Goal: Find specific page/section: Find specific page/section

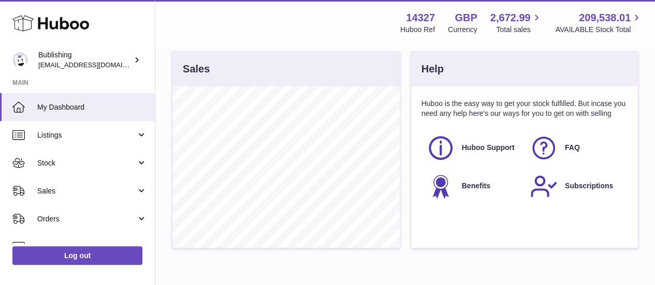
scroll to position [161, 227]
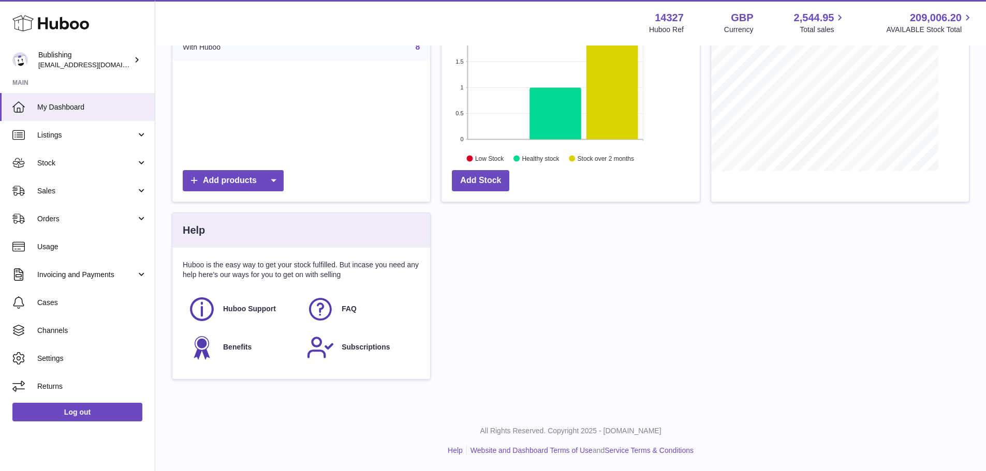
scroll to position [161, 258]
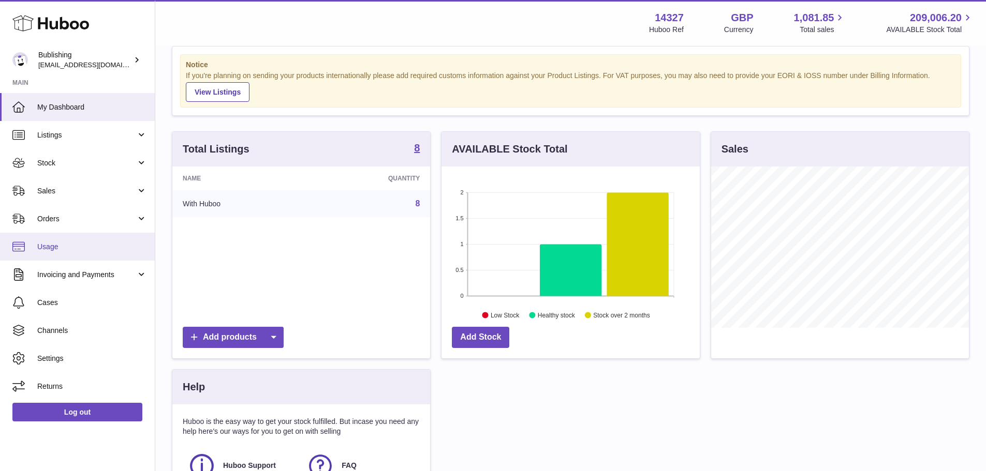
scroll to position [52, 0]
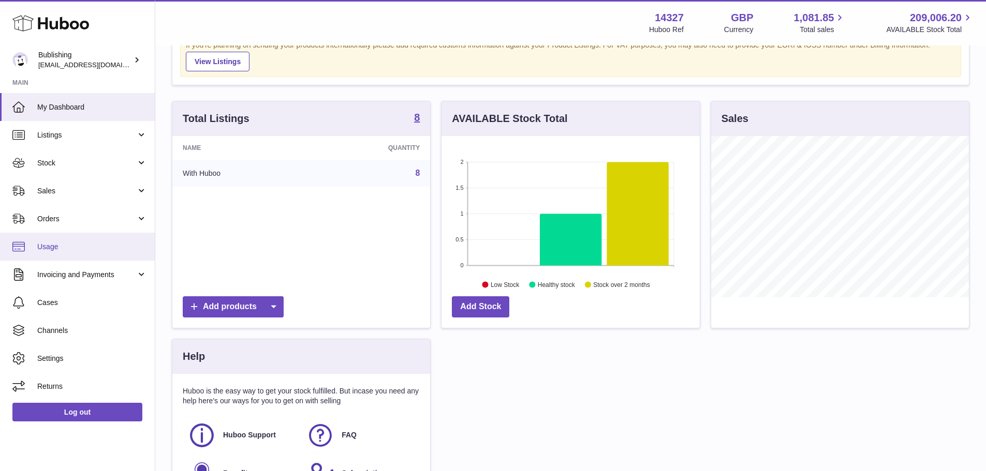
click at [57, 242] on span "Usage" at bounding box center [92, 247] width 110 height 10
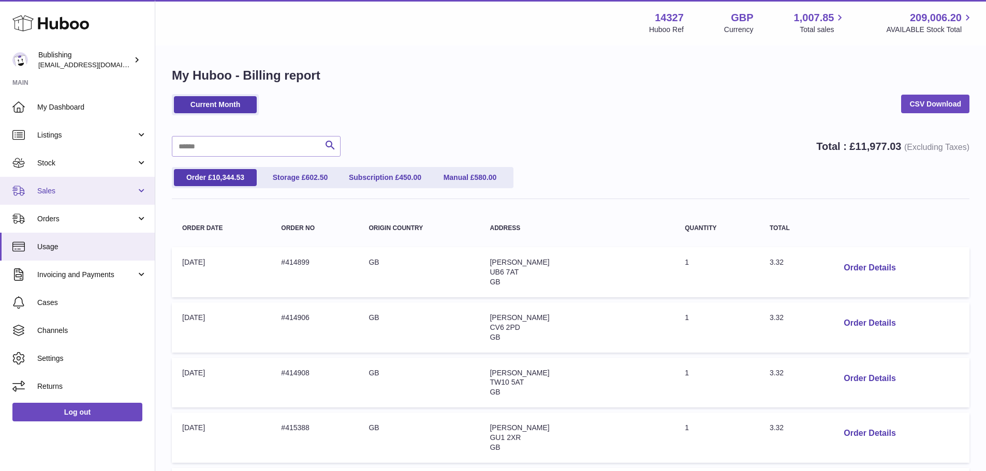
click at [109, 196] on link "Sales" at bounding box center [77, 191] width 155 height 28
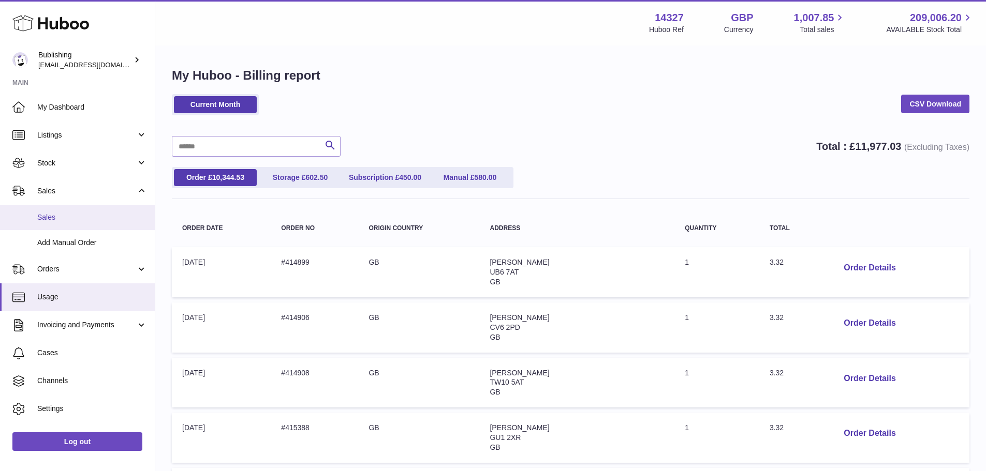
click at [99, 219] on span "Sales" at bounding box center [92, 218] width 110 height 10
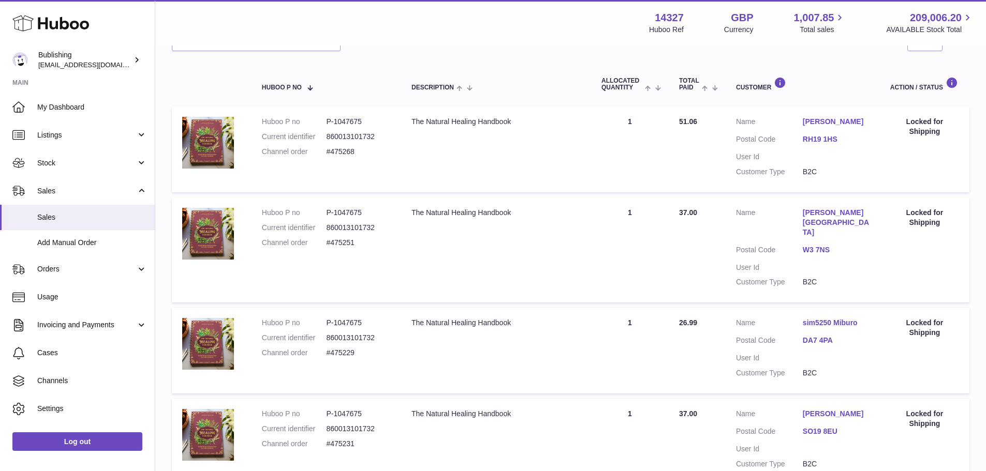
scroll to position [91, 0]
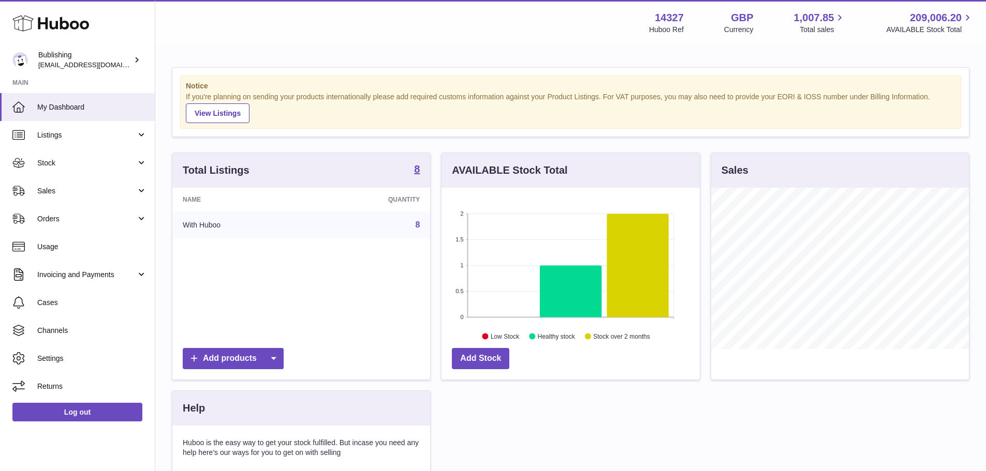
scroll to position [161, 258]
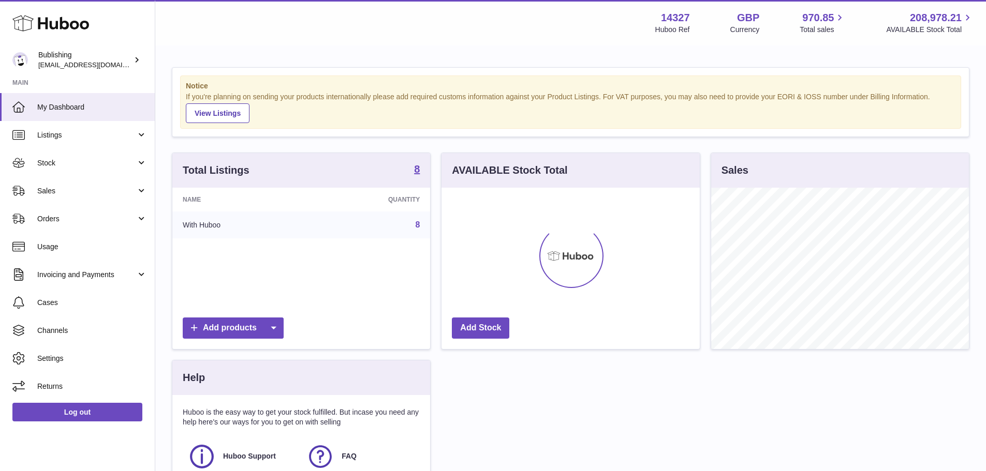
scroll to position [161, 258]
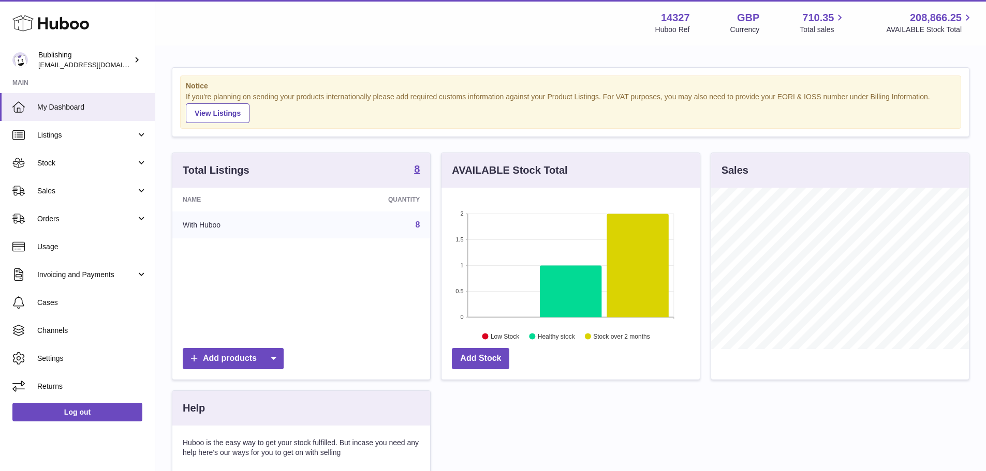
scroll to position [161, 258]
